Goal: Communication & Community: Ask a question

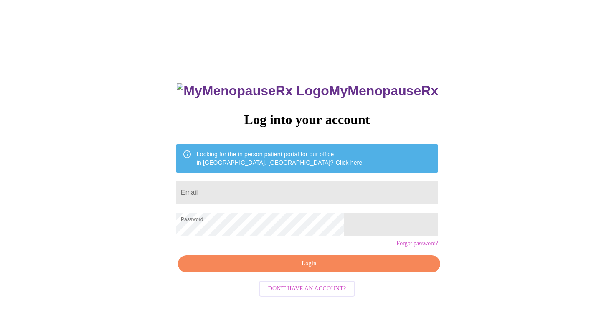
click at [263, 185] on input "Email" at bounding box center [307, 192] width 262 height 23
type input "[EMAIL_ADDRESS][DOMAIN_NAME]"
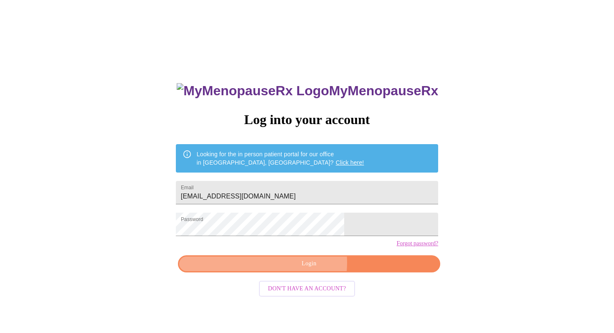
click at [303, 269] on span "Login" at bounding box center [308, 263] width 243 height 10
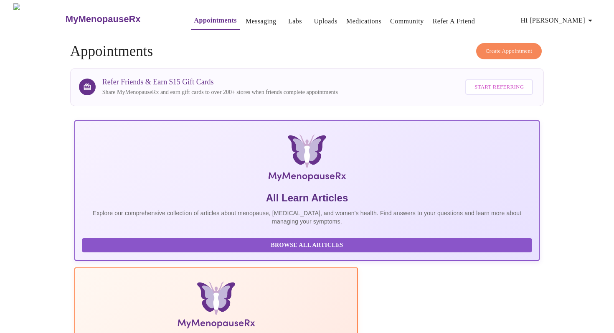
click at [571, 17] on span "Hi [PERSON_NAME]" at bounding box center [557, 21] width 74 height 12
click at [374, 55] on div at bounding box center [307, 166] width 614 height 333
click at [245, 16] on link "Messaging" at bounding box center [260, 21] width 30 height 12
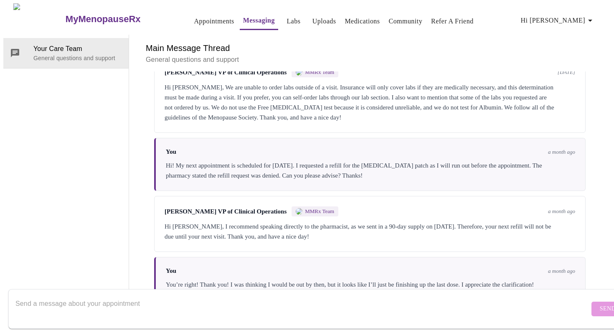
scroll to position [741, 0]
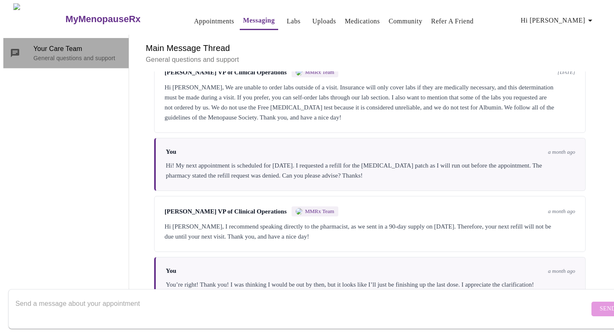
click at [82, 44] on span "Your Care Team" at bounding box center [77, 49] width 88 height 10
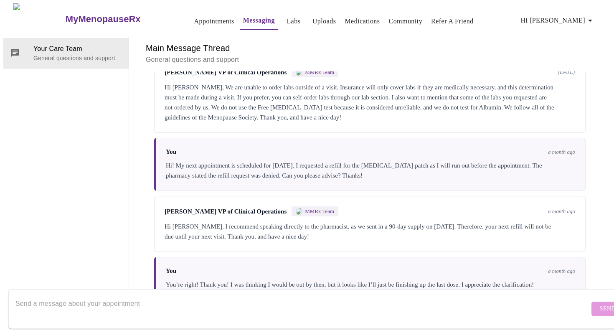
click at [132, 295] on textarea "Send a message about your appointment" at bounding box center [301, 308] width 573 height 27
click at [127, 295] on textarea "I have an appointment for [DATE] that I need to cancel" at bounding box center [301, 308] width 573 height 27
click at [223, 295] on textarea "I have an appointment for [DATE] 3:00 that I need to cancel" at bounding box center [301, 308] width 573 height 27
type textarea "I have an appointment for [DATE] 3:00 that I need to cancel. Thanks!"
click at [599, 303] on span "Send" at bounding box center [607, 308] width 16 height 10
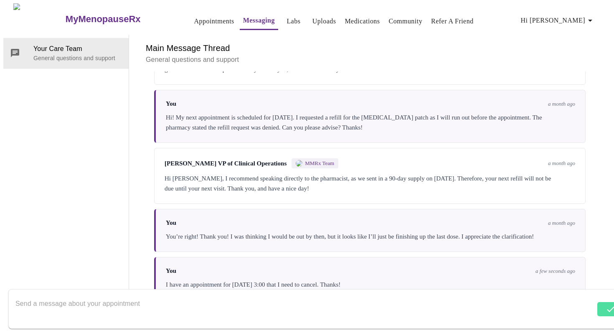
scroll to position [791, 0]
